Goal: Transaction & Acquisition: Subscribe to service/newsletter

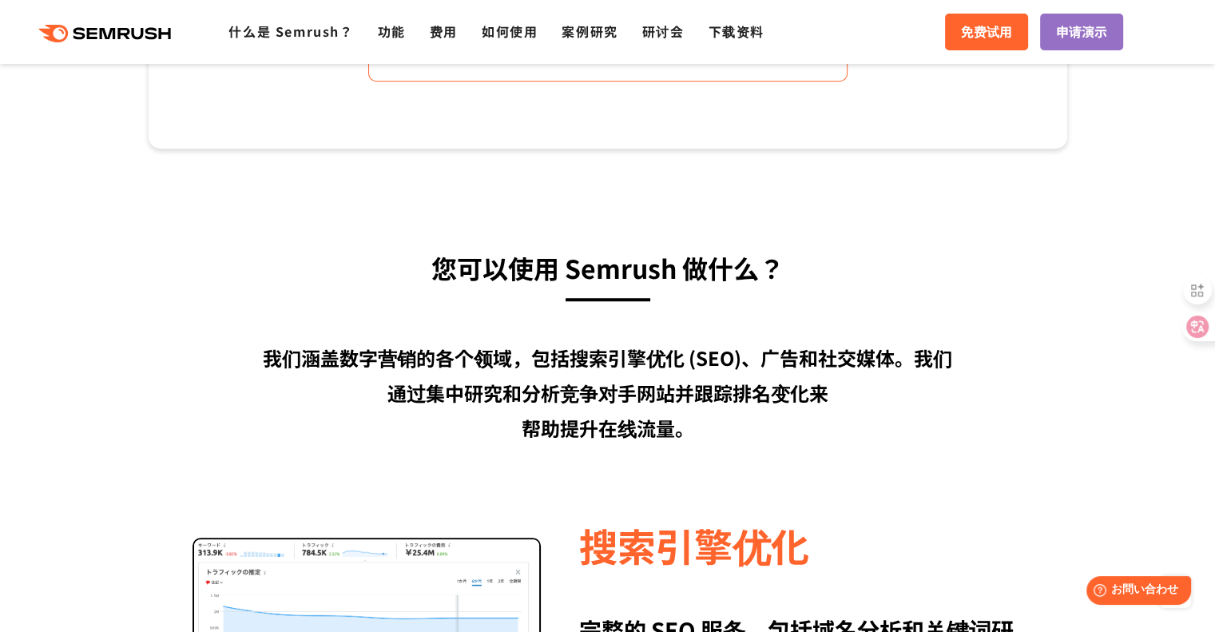
scroll to position [879, 0]
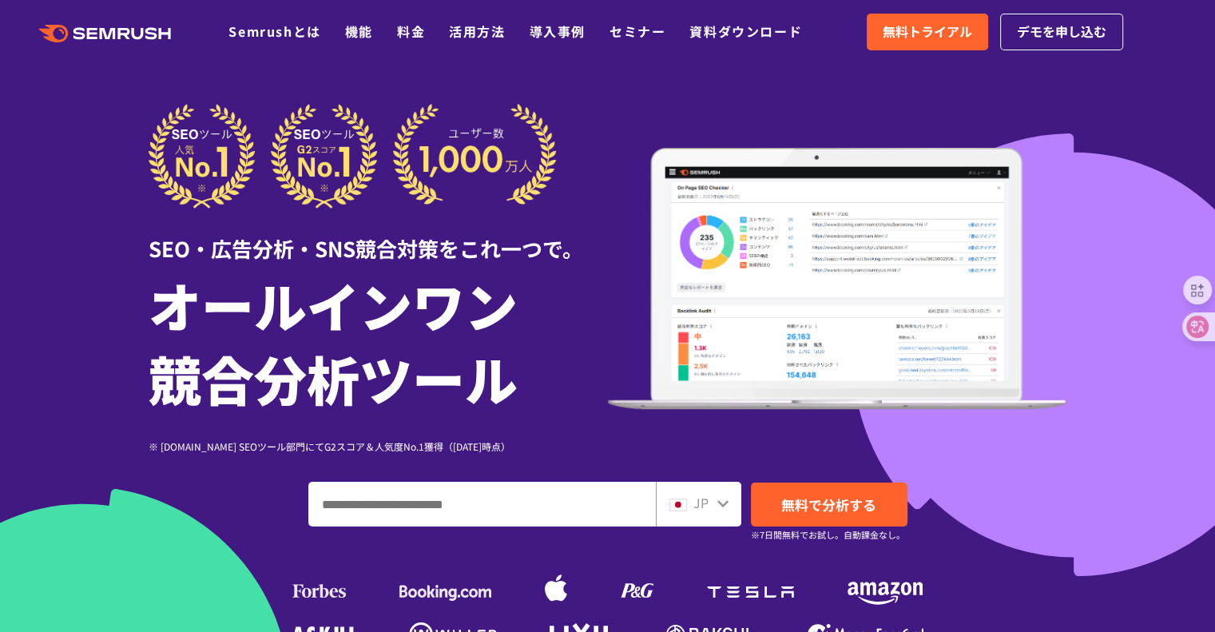
click at [719, 498] on icon at bounding box center [722, 503] width 13 height 13
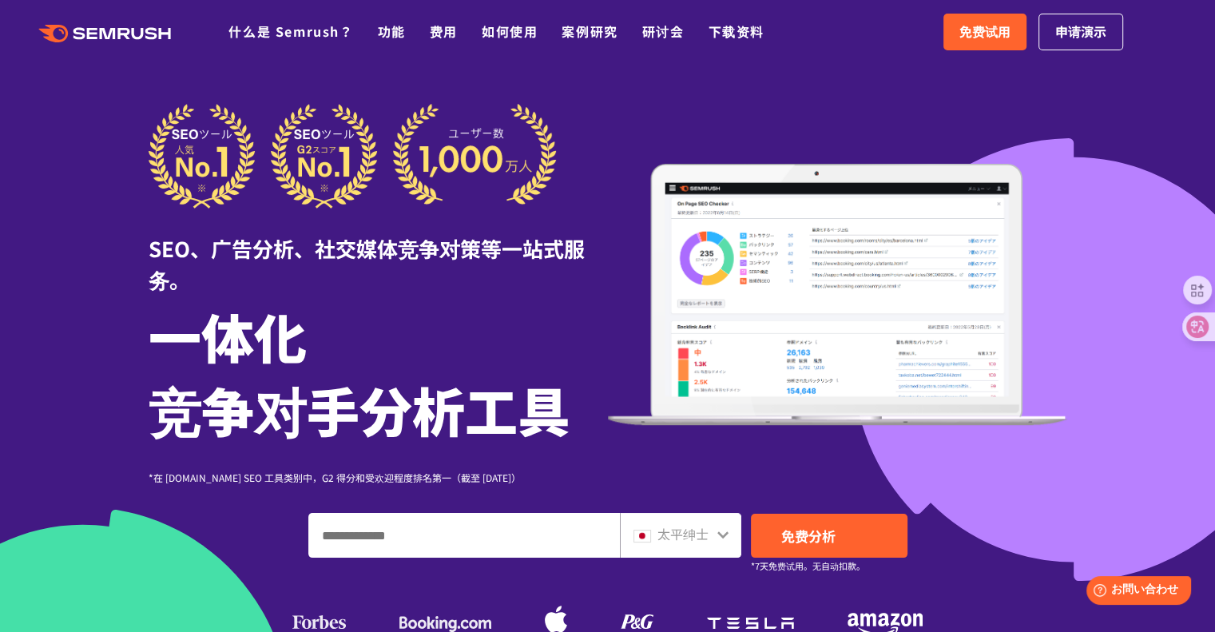
click at [720, 541] on div at bounding box center [722, 532] width 13 height 21
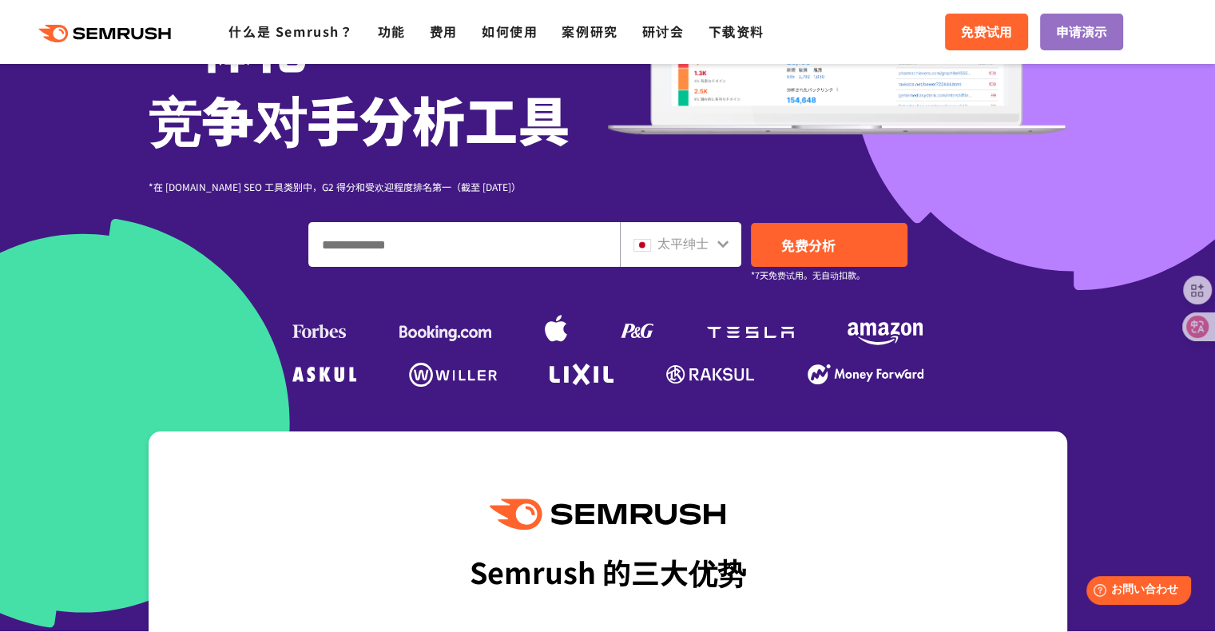
scroll to position [319, 0]
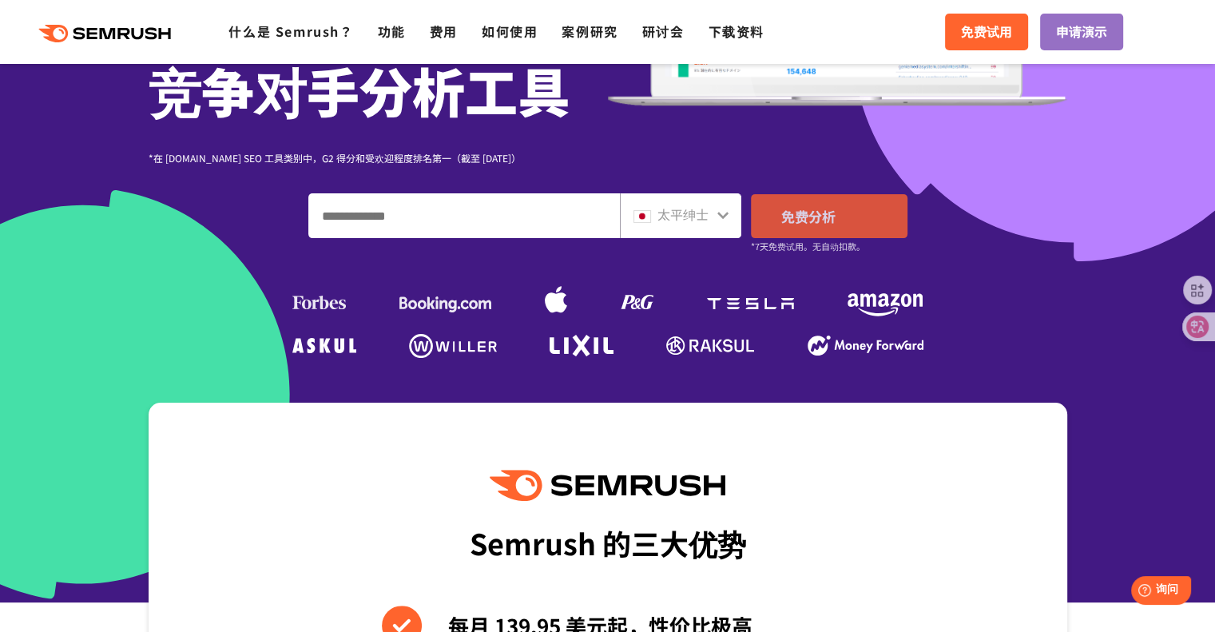
click at [801, 225] on font "免费分析" at bounding box center [808, 216] width 54 height 20
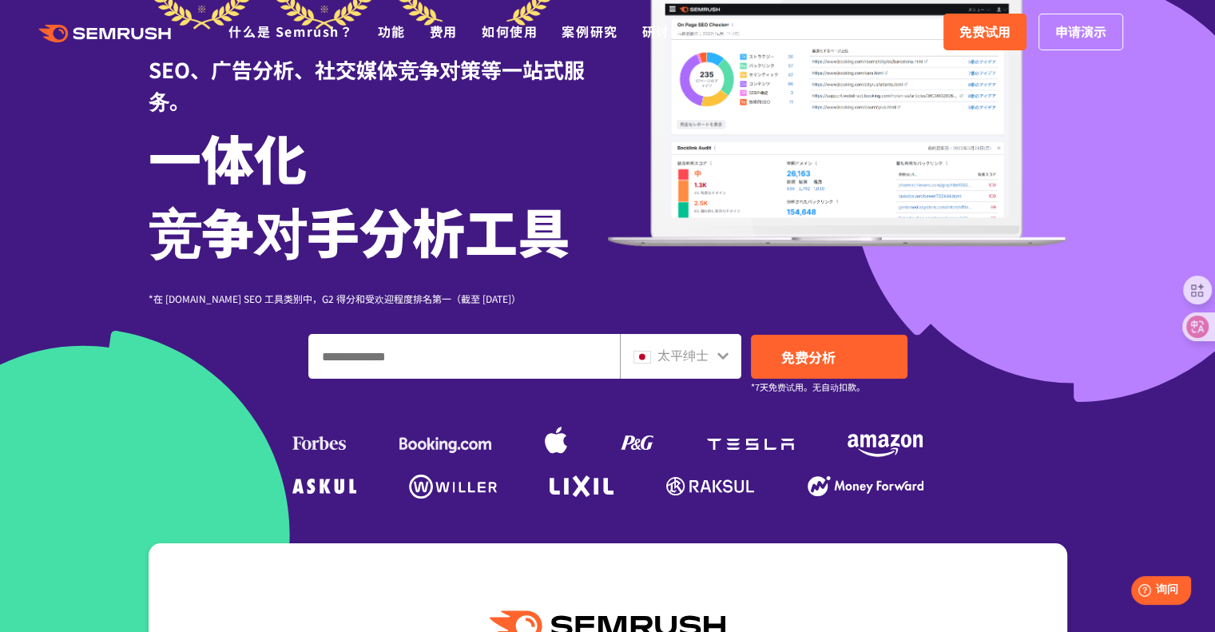
scroll to position [0, 0]
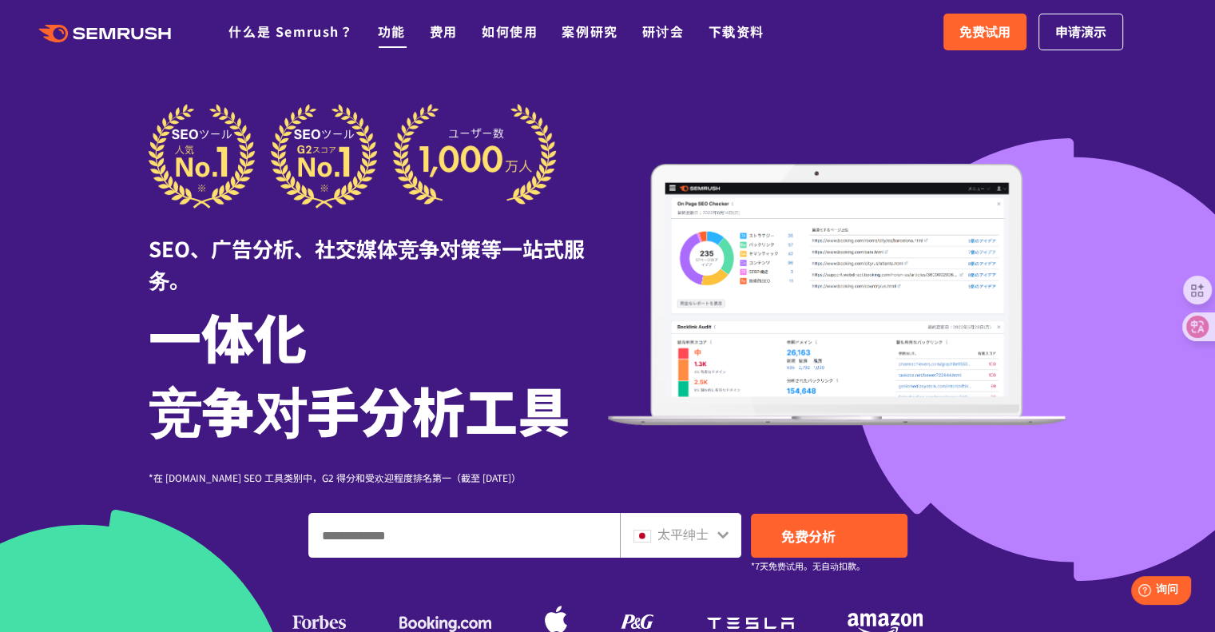
click at [387, 34] on font "功能" at bounding box center [392, 31] width 28 height 19
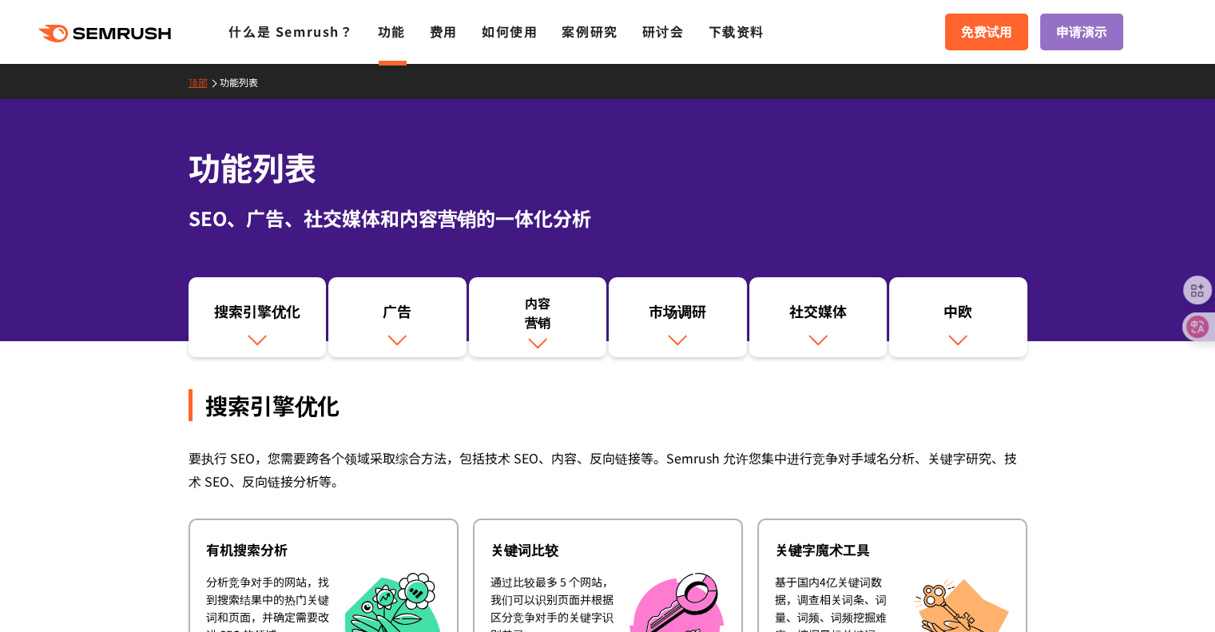
click at [1022, 414] on div "搜索引擎优化" at bounding box center [607, 405] width 839 height 32
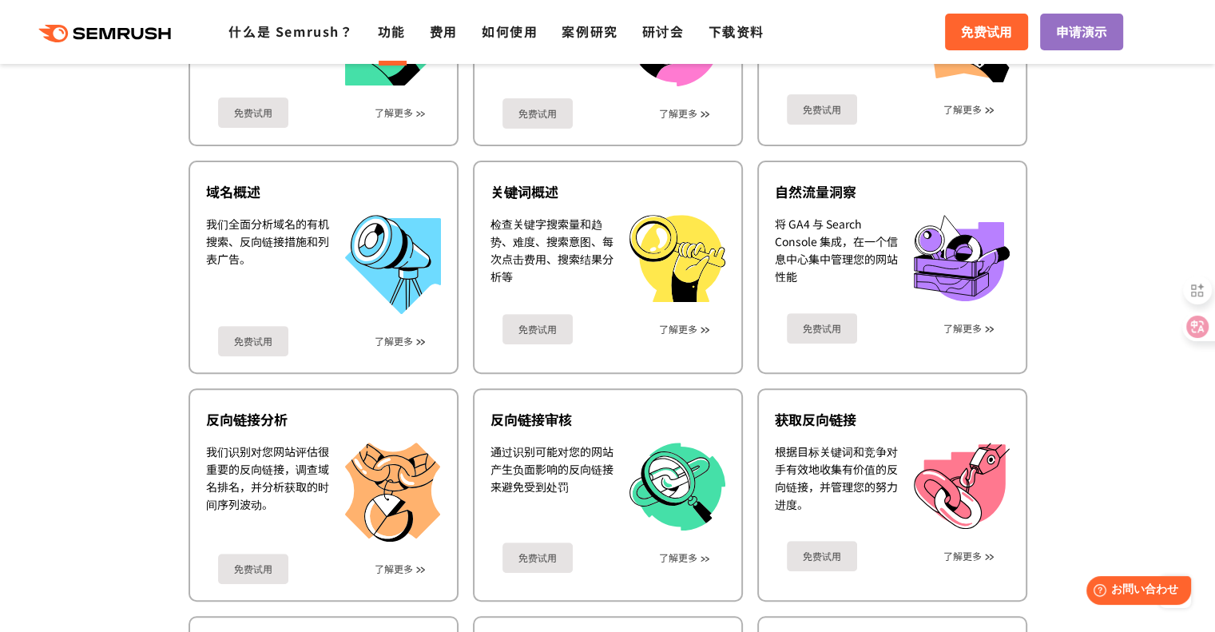
scroll to position [479, 0]
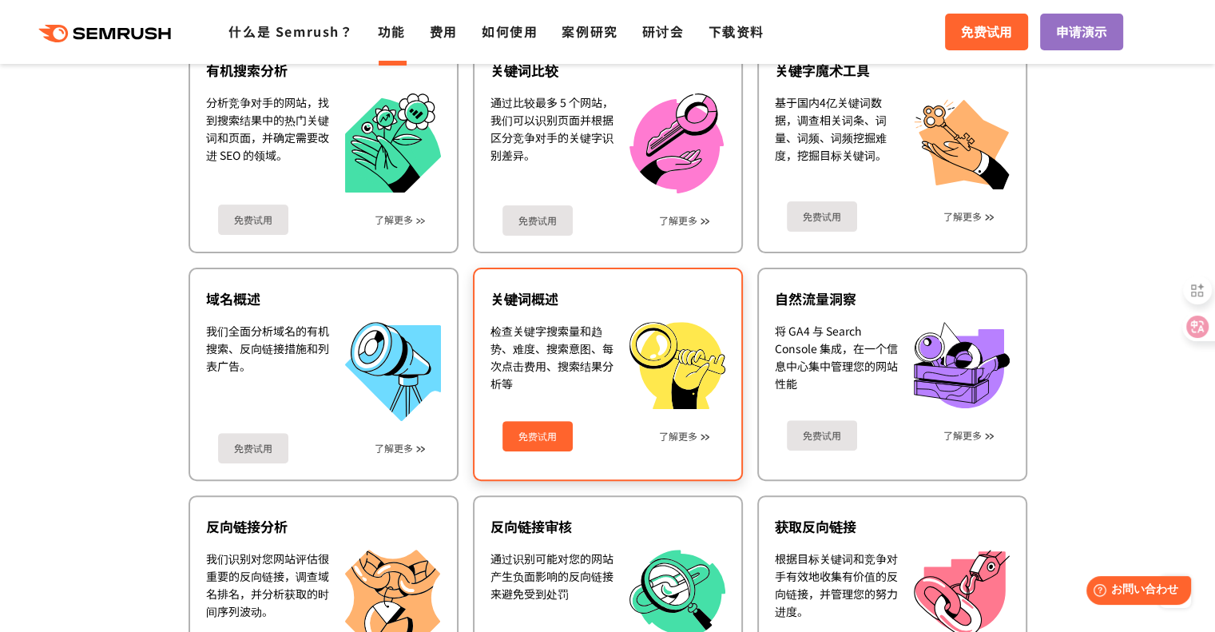
click at [530, 433] on font "免费试用" at bounding box center [537, 436] width 38 height 14
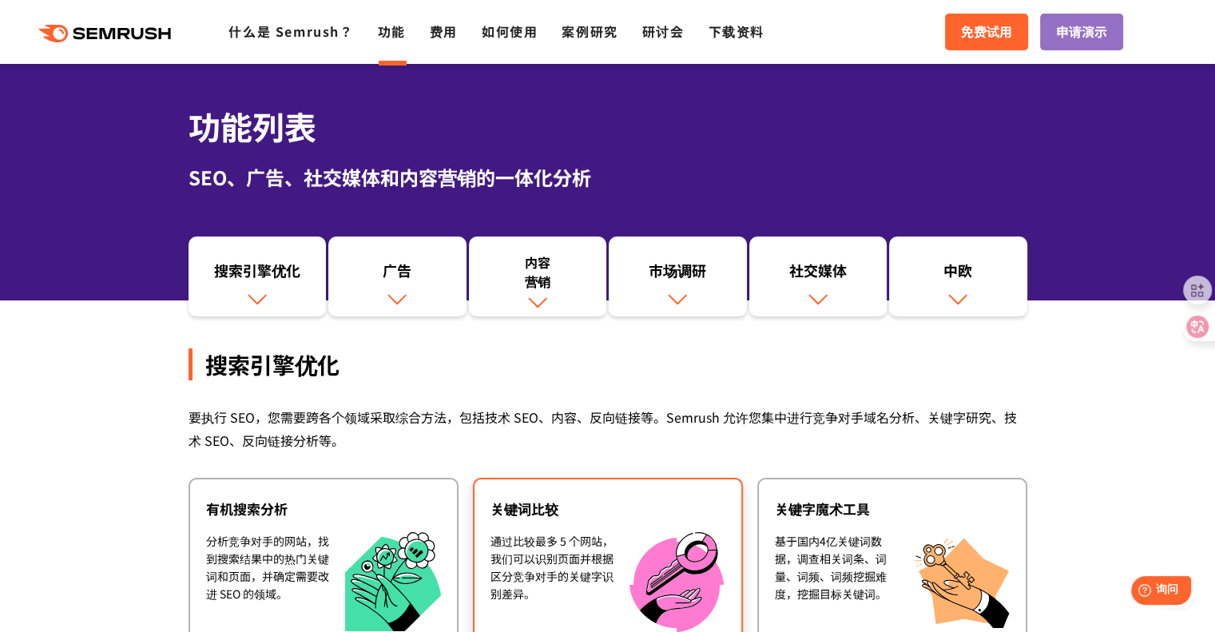
scroll to position [0, 0]
